Goal: Navigation & Orientation: Find specific page/section

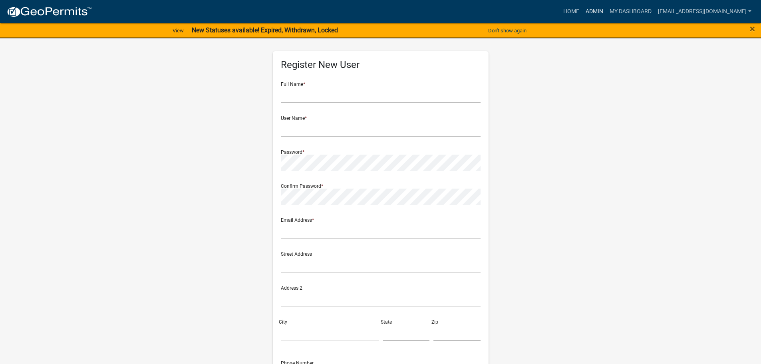
click at [594, 12] on link "Admin" at bounding box center [594, 11] width 24 height 15
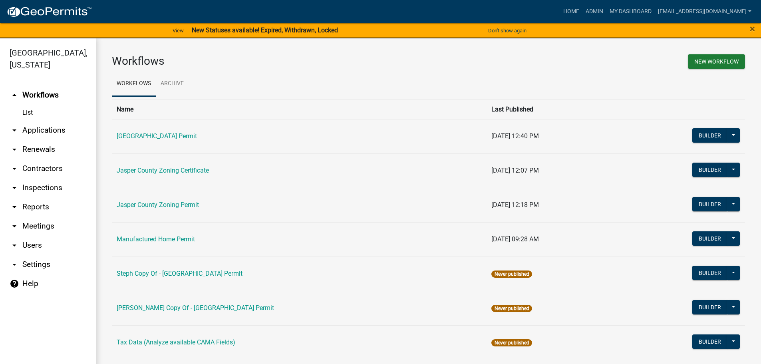
click at [44, 125] on link "arrow_drop_down Applications" at bounding box center [48, 130] width 96 height 19
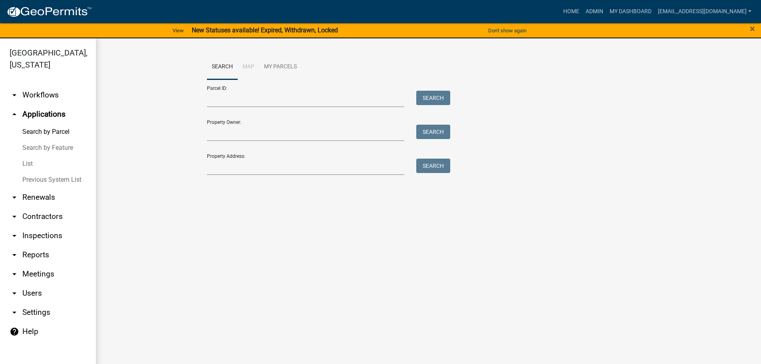
click at [31, 161] on link "List" at bounding box center [48, 164] width 96 height 16
